Goal: Use online tool/utility: Utilize a website feature to perform a specific function

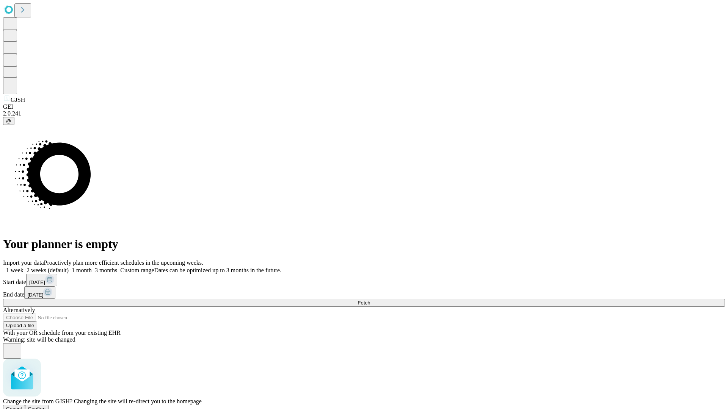
click at [46, 406] on span "Confirm" at bounding box center [37, 409] width 18 height 6
click at [92, 267] on label "1 month" at bounding box center [80, 270] width 23 height 6
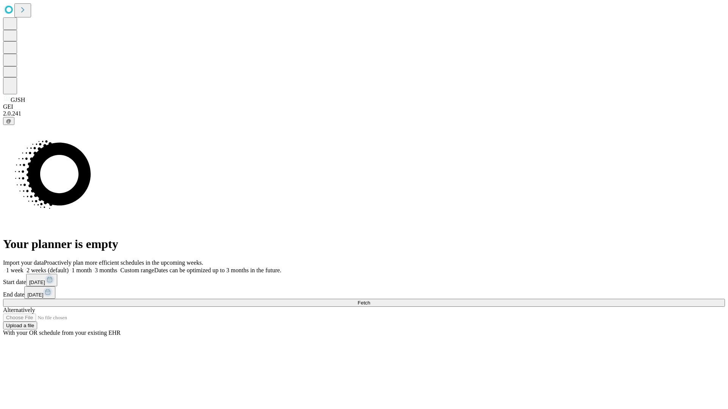
click at [370, 300] on span "Fetch" at bounding box center [363, 303] width 13 height 6
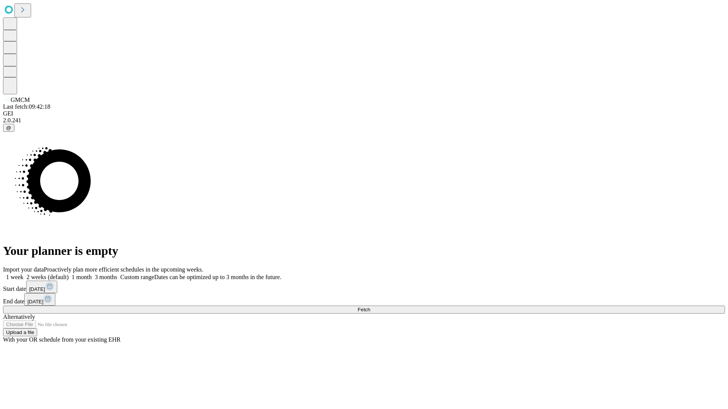
click at [92, 274] on label "1 month" at bounding box center [80, 277] width 23 height 6
click at [370, 307] on span "Fetch" at bounding box center [363, 310] width 13 height 6
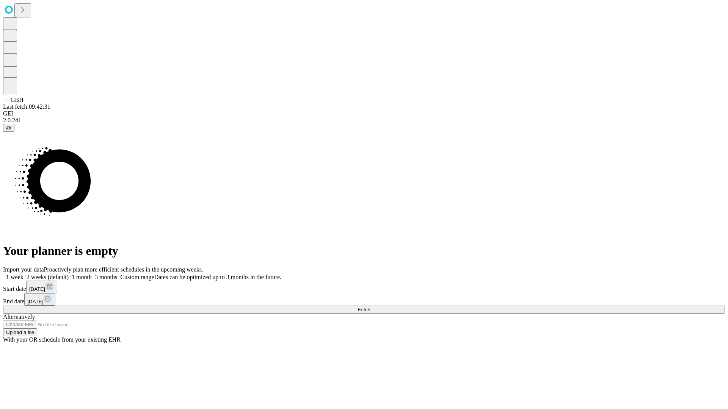
click at [92, 274] on label "1 month" at bounding box center [80, 277] width 23 height 6
click at [370, 307] on span "Fetch" at bounding box center [363, 310] width 13 height 6
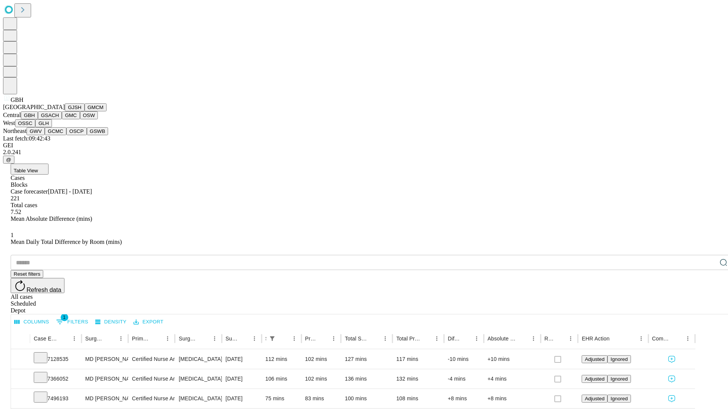
click at [59, 119] on button "GSACH" at bounding box center [50, 115] width 24 height 8
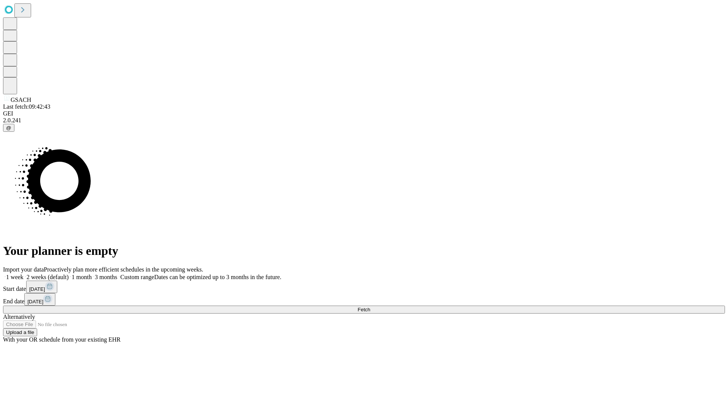
click at [92, 274] on label "1 month" at bounding box center [80, 277] width 23 height 6
click at [370, 307] on span "Fetch" at bounding box center [363, 310] width 13 height 6
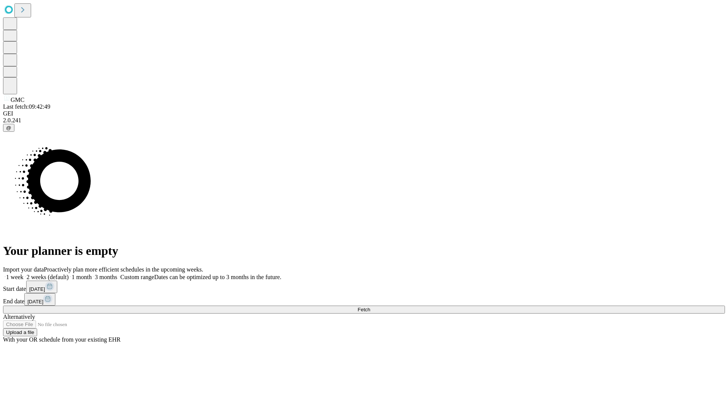
click at [92, 274] on label "1 month" at bounding box center [80, 277] width 23 height 6
click at [370, 307] on span "Fetch" at bounding box center [363, 310] width 13 height 6
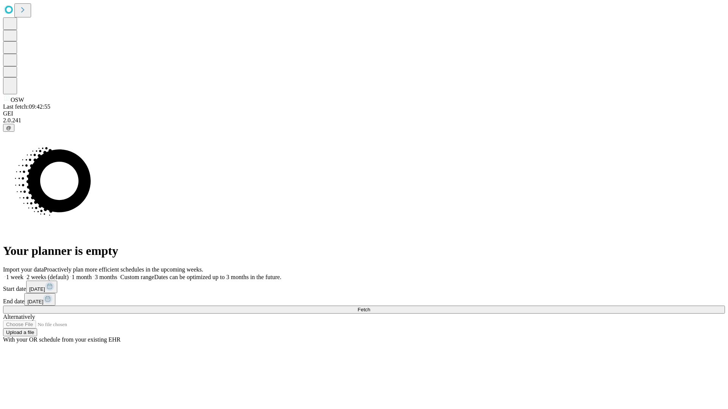
click at [92, 274] on label "1 month" at bounding box center [80, 277] width 23 height 6
click at [370, 307] on span "Fetch" at bounding box center [363, 310] width 13 height 6
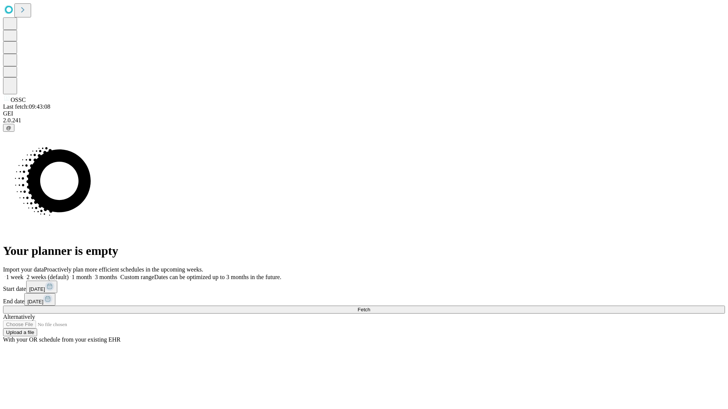
click at [92, 274] on label "1 month" at bounding box center [80, 277] width 23 height 6
click at [370, 307] on span "Fetch" at bounding box center [363, 310] width 13 height 6
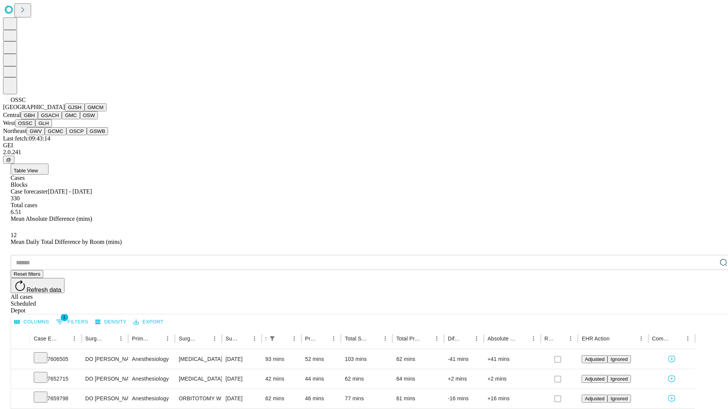
click at [52, 127] on button "GLH" at bounding box center [43, 123] width 16 height 8
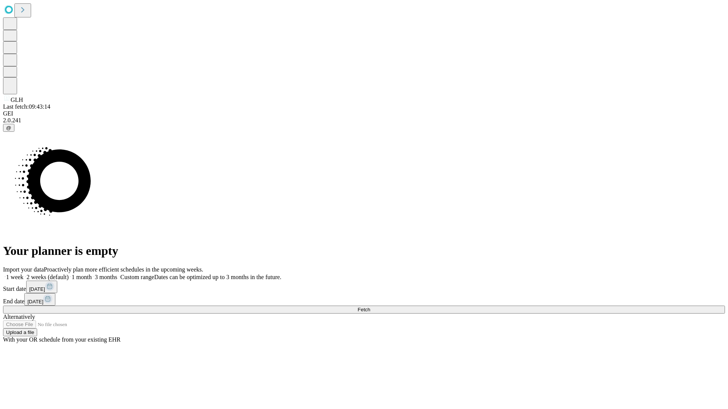
click at [92, 274] on label "1 month" at bounding box center [80, 277] width 23 height 6
click at [370, 307] on span "Fetch" at bounding box center [363, 310] width 13 height 6
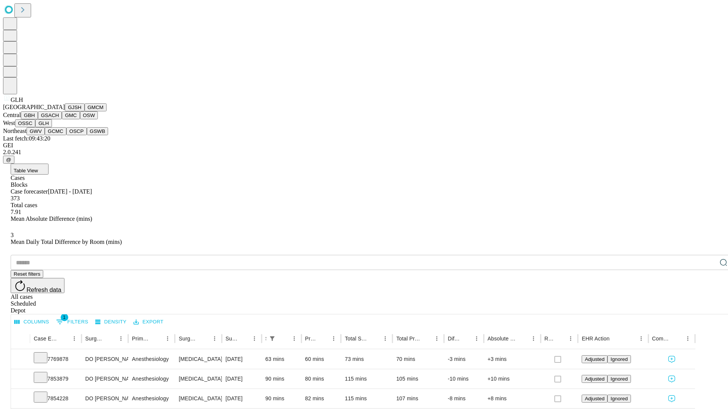
click at [45, 135] on button "GWV" at bounding box center [36, 131] width 18 height 8
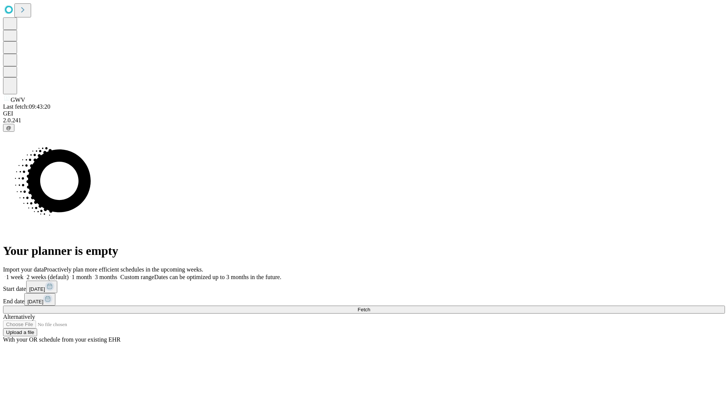
click at [370, 307] on span "Fetch" at bounding box center [363, 310] width 13 height 6
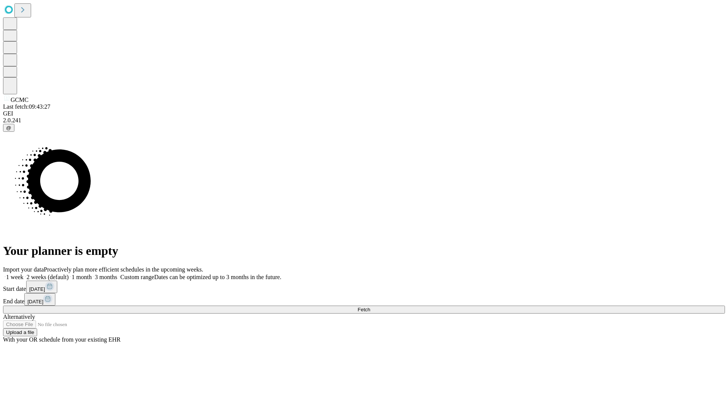
click at [92, 274] on label "1 month" at bounding box center [80, 277] width 23 height 6
click at [370, 307] on span "Fetch" at bounding box center [363, 310] width 13 height 6
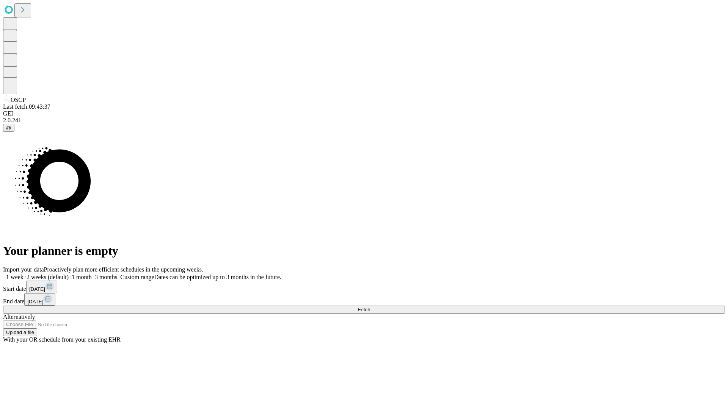
click at [92, 274] on label "1 month" at bounding box center [80, 277] width 23 height 6
click at [370, 307] on span "Fetch" at bounding box center [363, 310] width 13 height 6
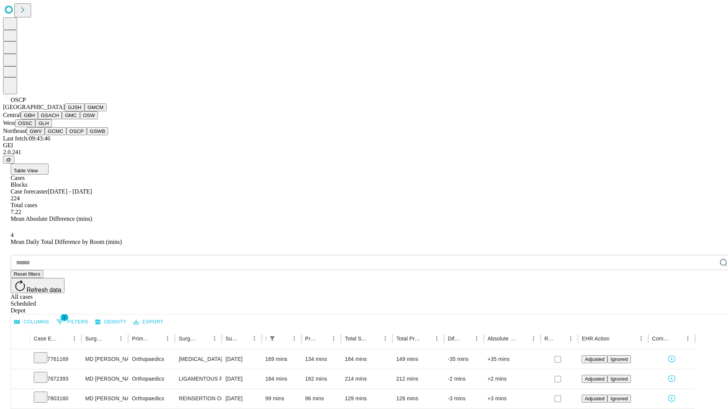
click at [87, 135] on button "GSWB" at bounding box center [98, 131] width 22 height 8
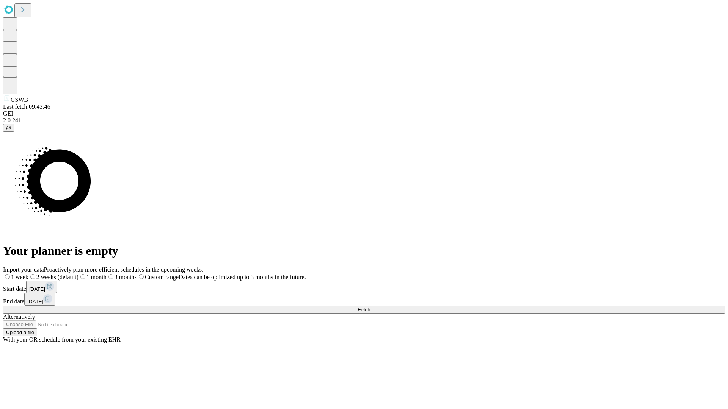
click at [106, 274] on label "1 month" at bounding box center [92, 277] width 28 height 6
click at [370, 307] on span "Fetch" at bounding box center [363, 310] width 13 height 6
